Goal: Find contact information: Find contact information

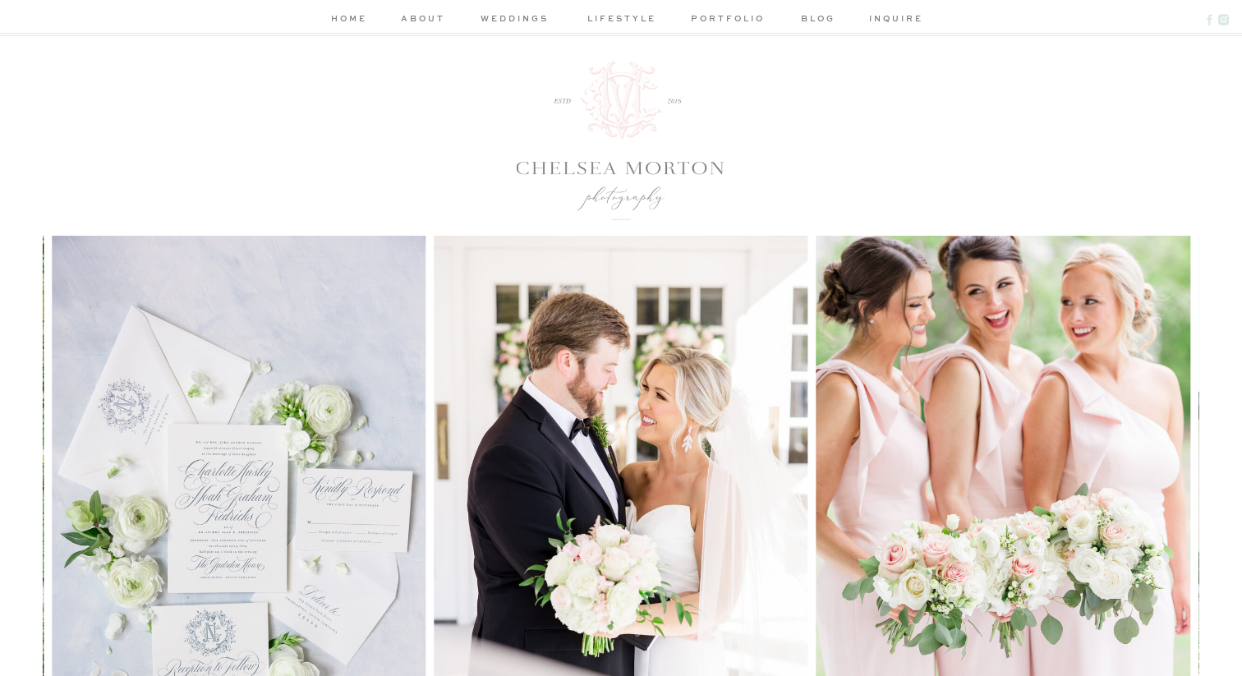
click at [520, 23] on nav "weddings" at bounding box center [515, 19] width 78 height 17
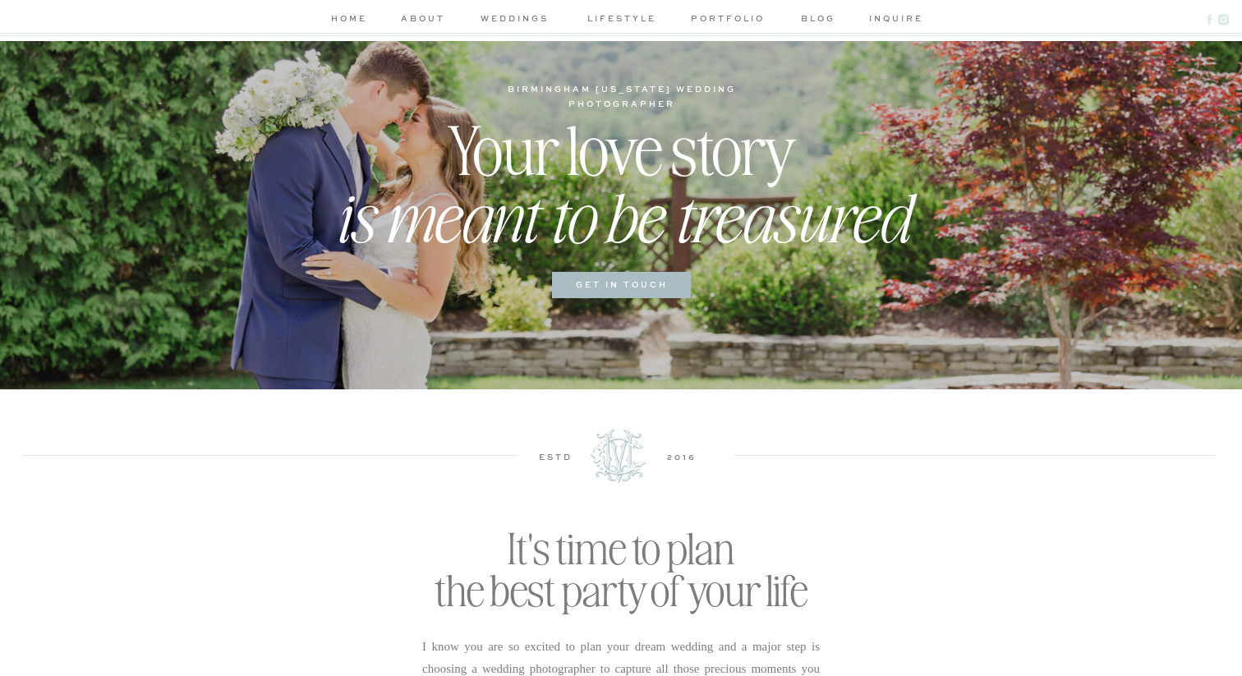
scroll to position [172, 0]
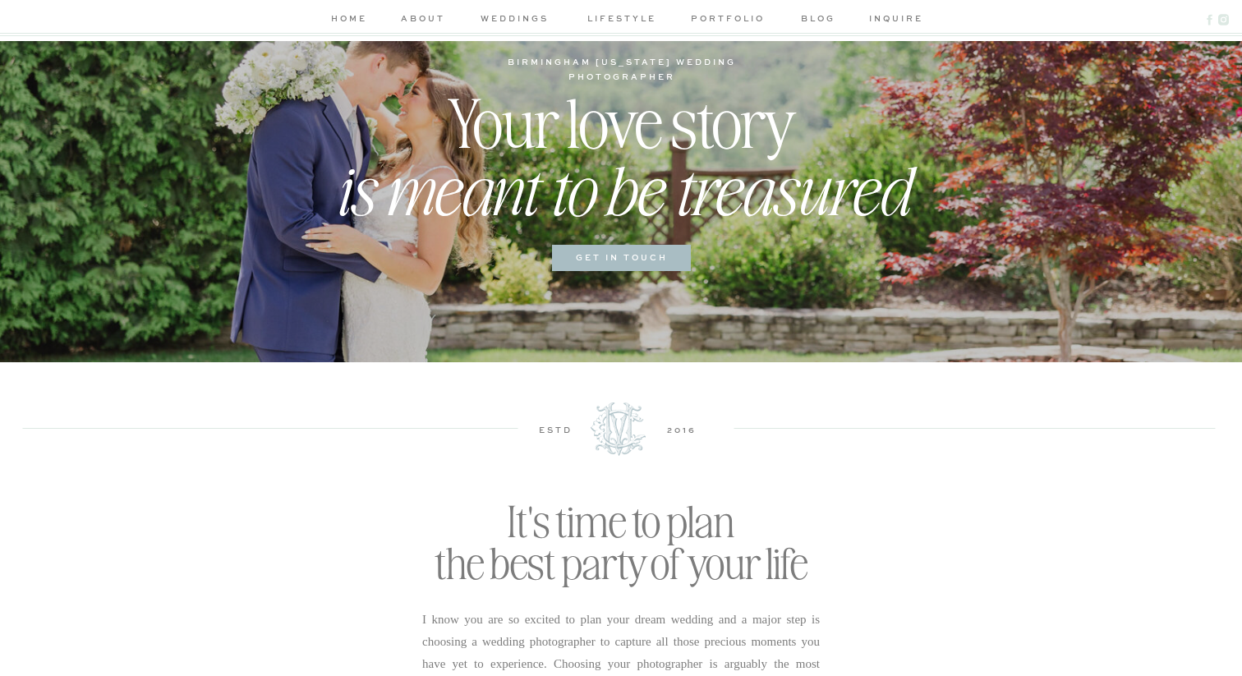
click at [631, 265] on h3 "get in touch" at bounding box center [621, 259] width 121 height 16
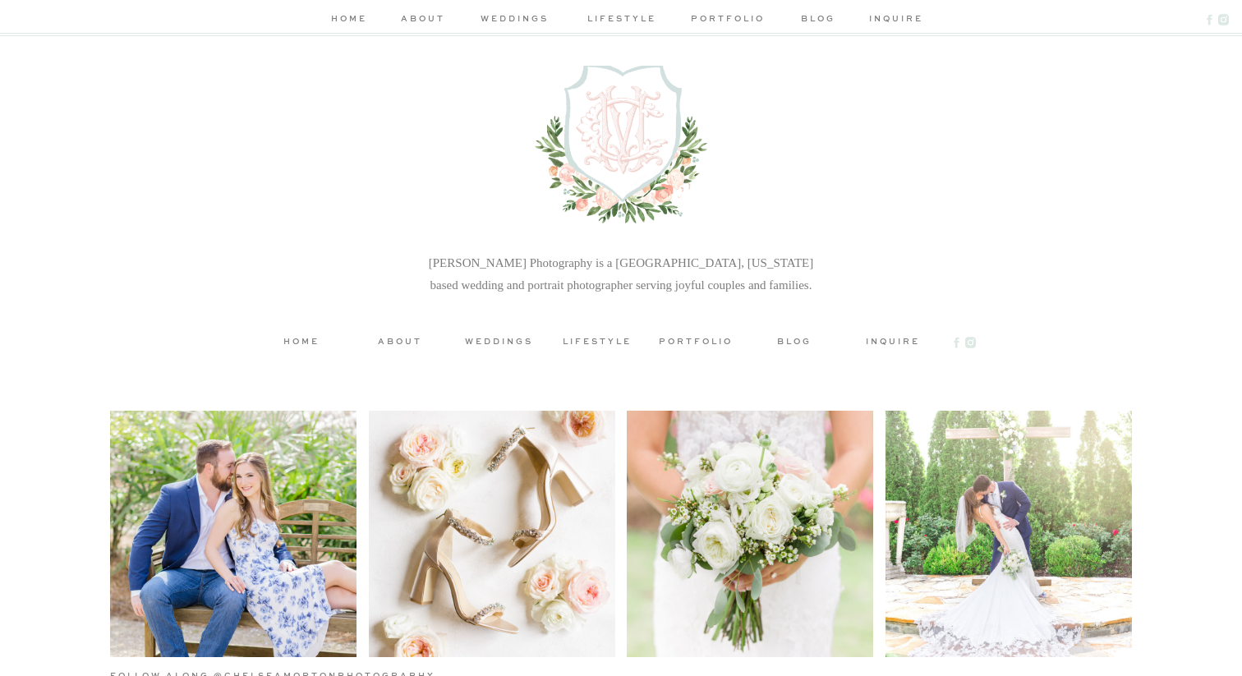
scroll to position [6760, 0]
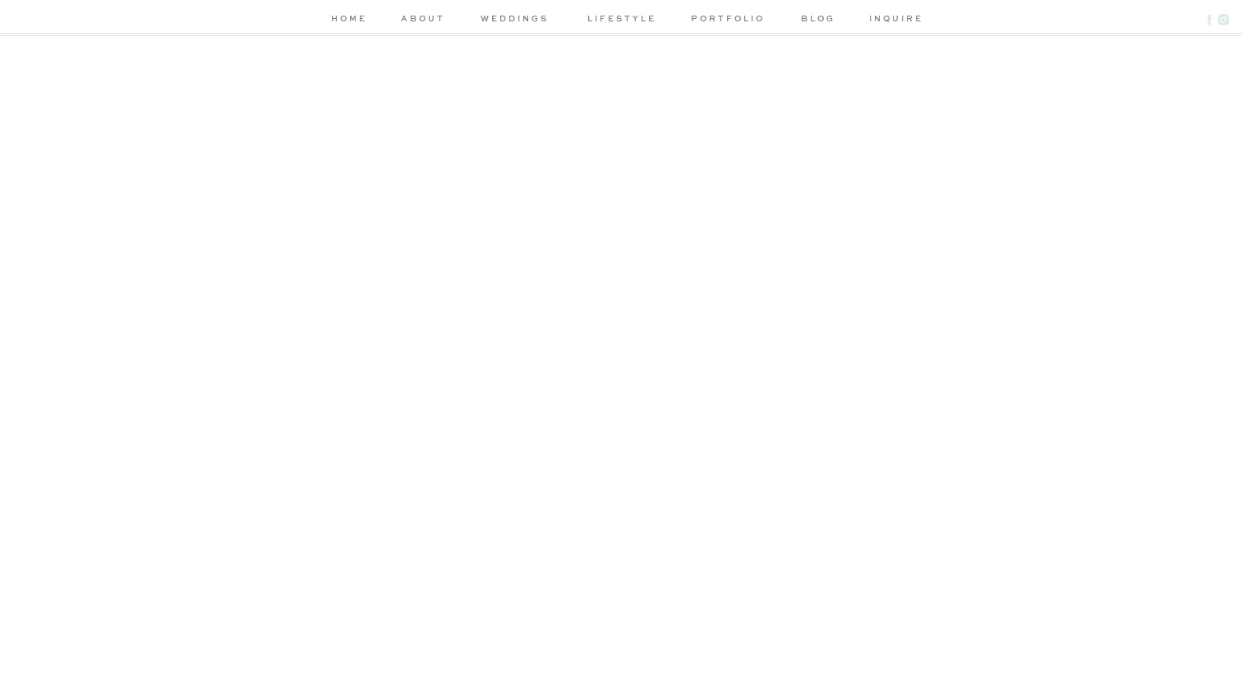
scroll to position [848, 0]
